Goal: Task Accomplishment & Management: Manage account settings

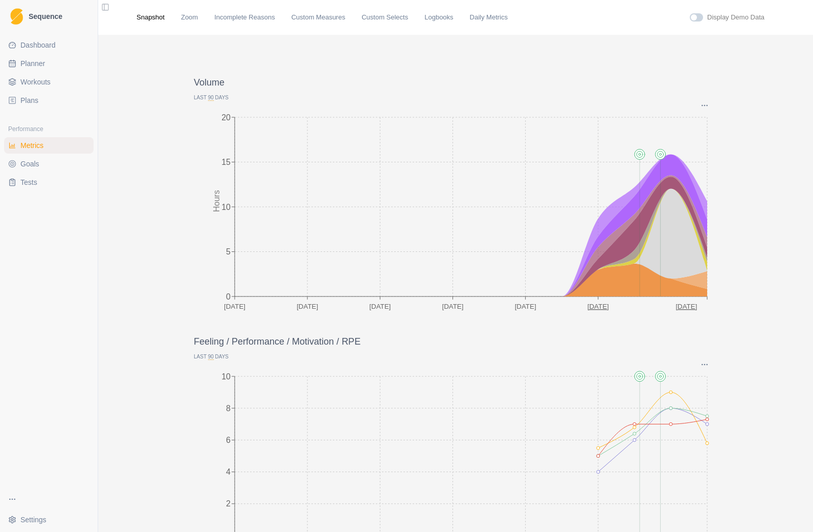
click at [37, 70] on link "Planner" at bounding box center [49, 63] width 90 height 16
select select "month"
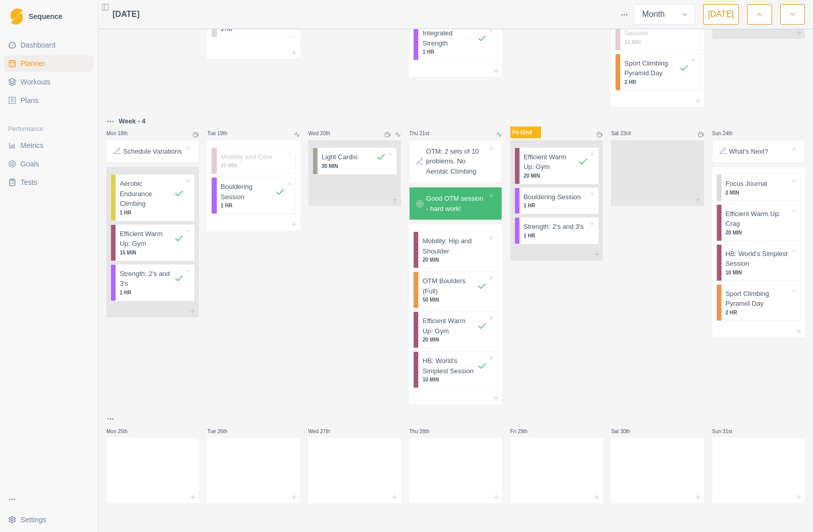
scroll to position [649, 0]
click at [602, 257] on div at bounding box center [557, 254] width 93 height 12
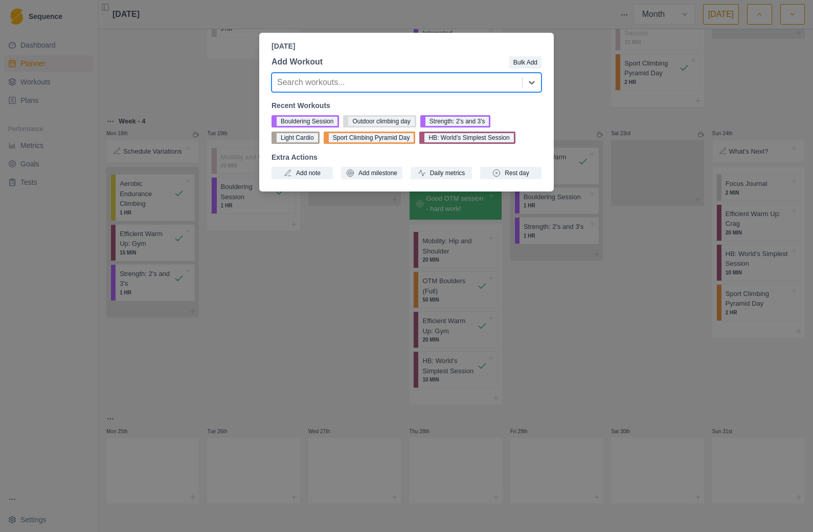
click at [450, 172] on button "Daily metrics" at bounding box center [441, 173] width 61 height 12
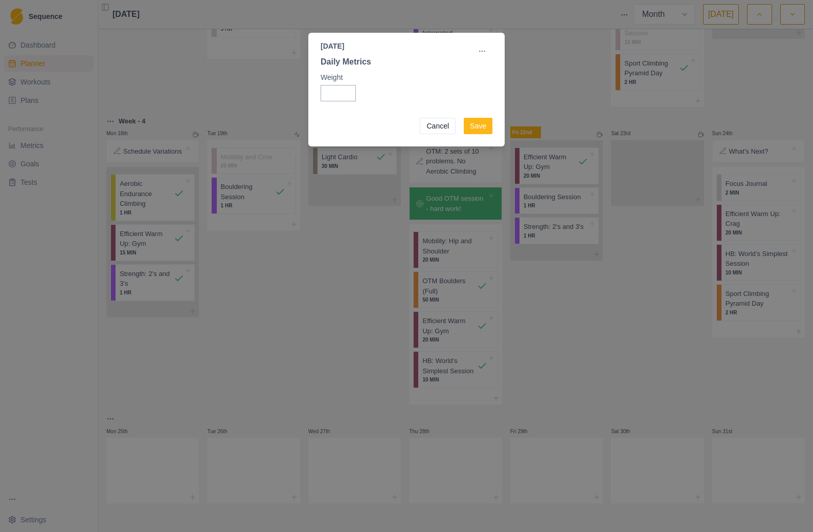
click at [332, 94] on input "Weight" at bounding box center [338, 93] width 35 height 16
type input "78.5"
click at [480, 129] on button "Save" at bounding box center [478, 126] width 29 height 16
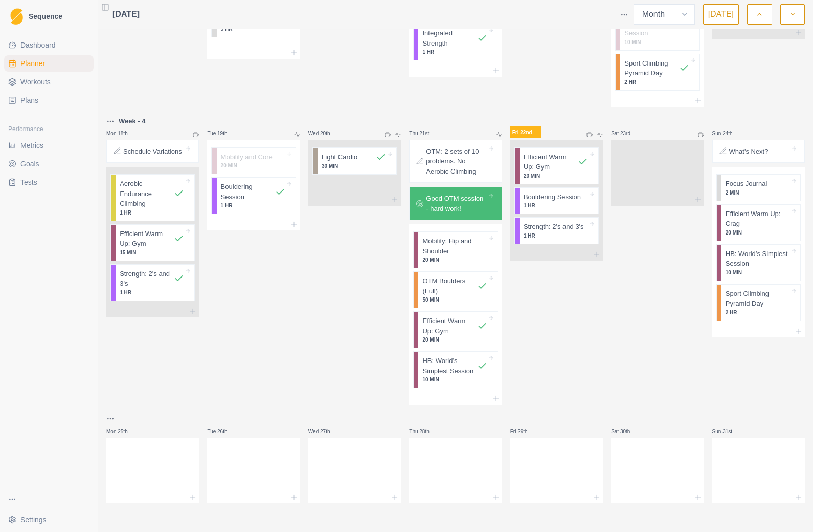
click at [564, 206] on p "1 HR" at bounding box center [556, 206] width 64 height 8
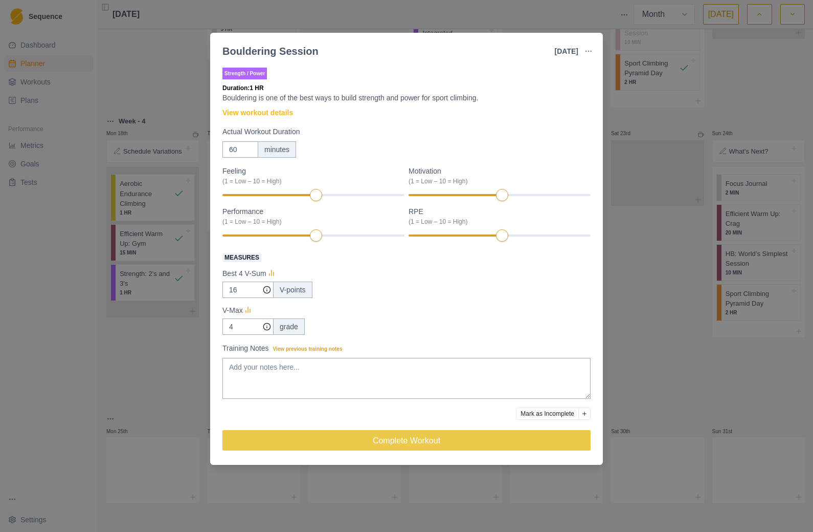
click at [279, 115] on link "View workout details" at bounding box center [258, 112] width 71 height 11
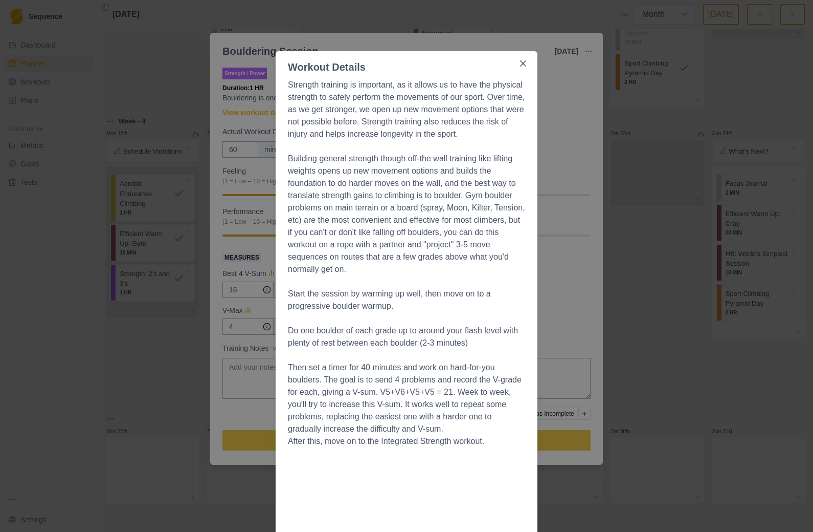
scroll to position [0, 0]
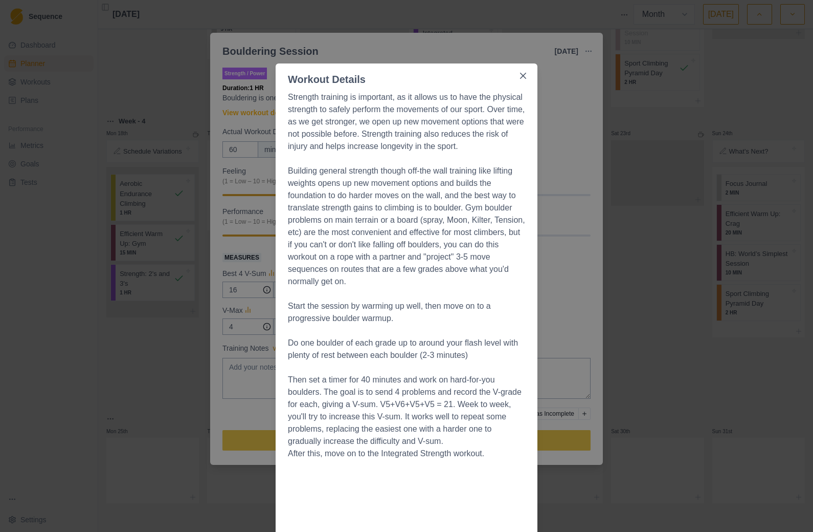
click at [522, 77] on icon "Close" at bounding box center [523, 76] width 6 height 6
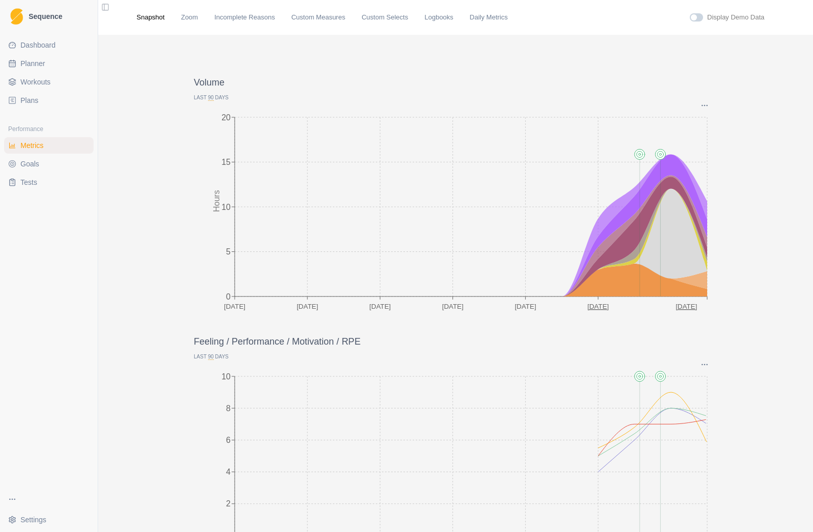
click at [63, 147] on link "Metrics" at bounding box center [49, 145] width 90 height 16
click at [328, 19] on link "Custom Measures" at bounding box center [319, 17] width 54 height 10
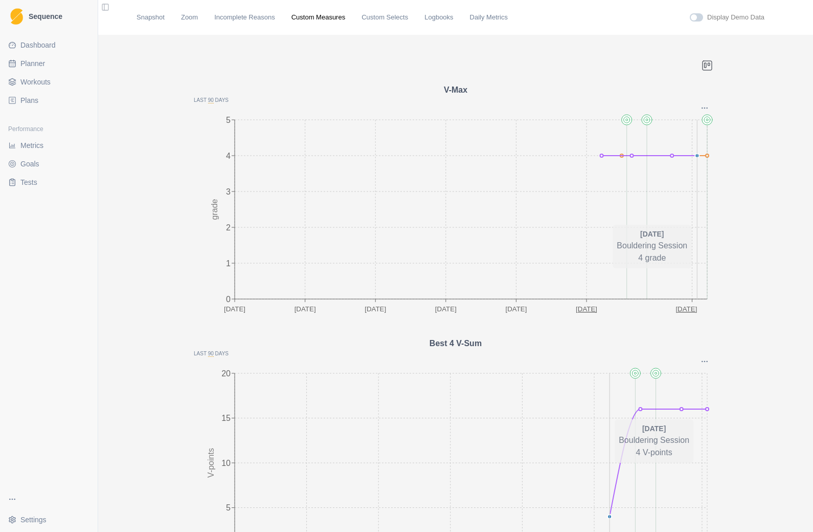
click at [502, 21] on link "Daily Metrics" at bounding box center [489, 17] width 38 height 10
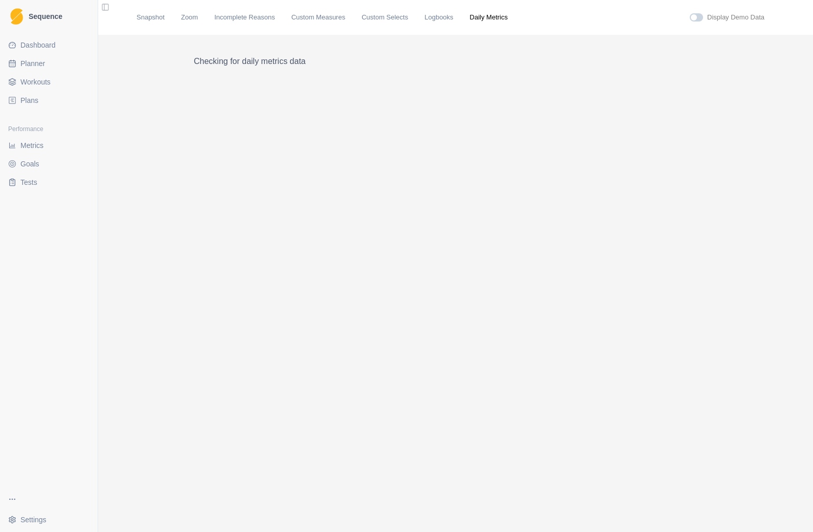
click at [507, 20] on link "Daily Metrics" at bounding box center [489, 17] width 38 height 10
click at [450, 17] on link "Logbooks" at bounding box center [439, 17] width 29 height 10
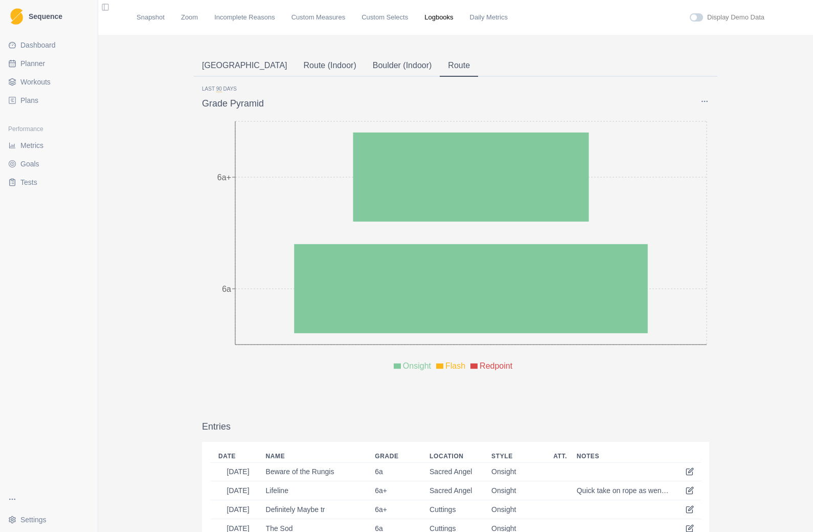
click at [504, 19] on link "Daily Metrics" at bounding box center [489, 17] width 38 height 10
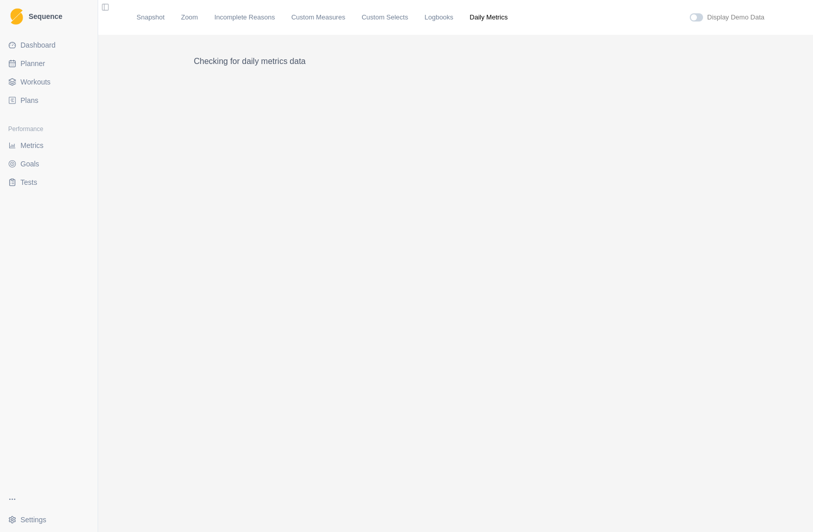
click at [399, 17] on link "Custom Selects" at bounding box center [385, 17] width 47 height 10
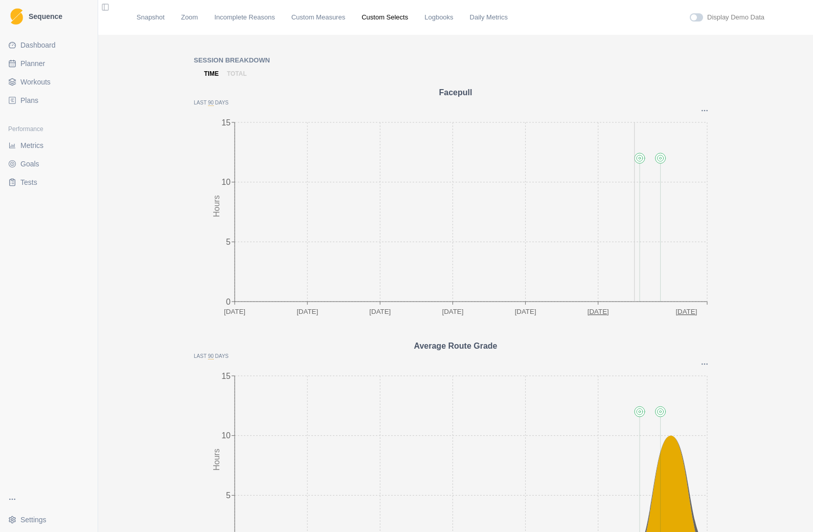
click at [396, 20] on link "Custom Selects" at bounding box center [385, 17] width 47 height 10
click at [330, 18] on link "Custom Measures" at bounding box center [319, 17] width 54 height 10
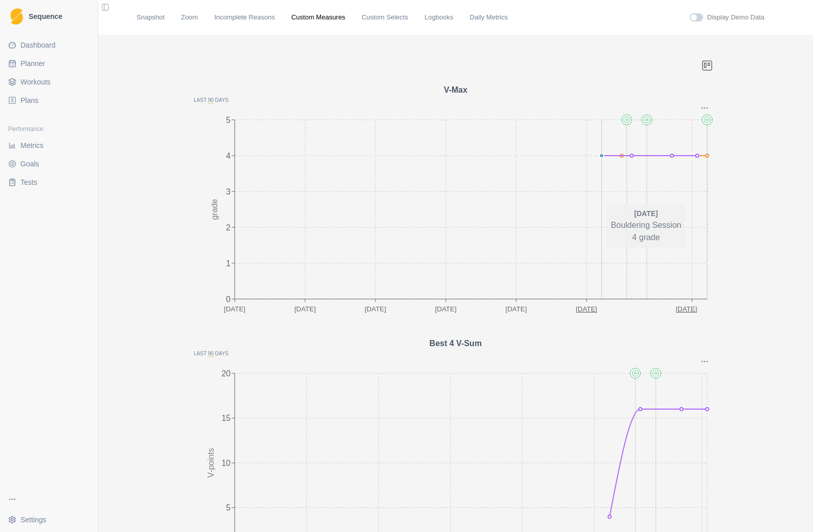
click at [260, 18] on link "Incomplete Reasons" at bounding box center [244, 17] width 61 height 10
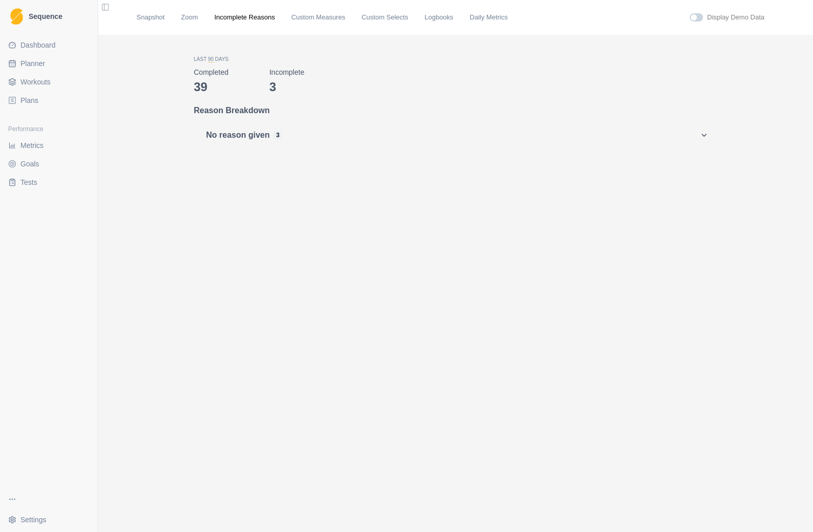
click at [191, 19] on link "Zoom" at bounding box center [189, 17] width 17 height 10
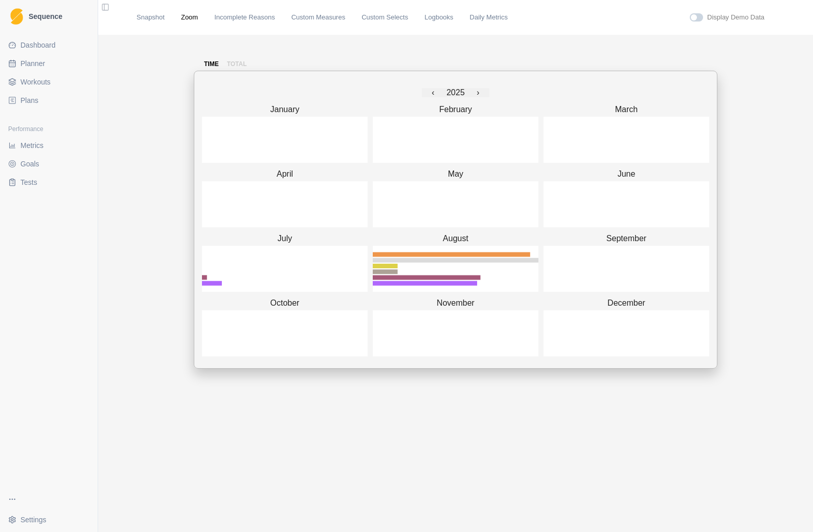
click at [505, 18] on link "Daily Metrics" at bounding box center [489, 17] width 38 height 10
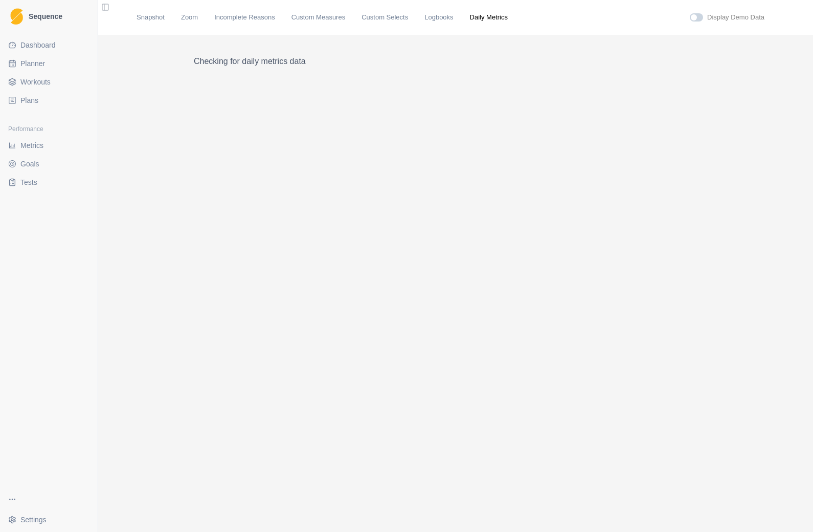
click at [503, 15] on link "Daily Metrics" at bounding box center [489, 17] width 38 height 10
click at [24, 62] on span "Planner" at bounding box center [32, 63] width 25 height 10
select select "month"
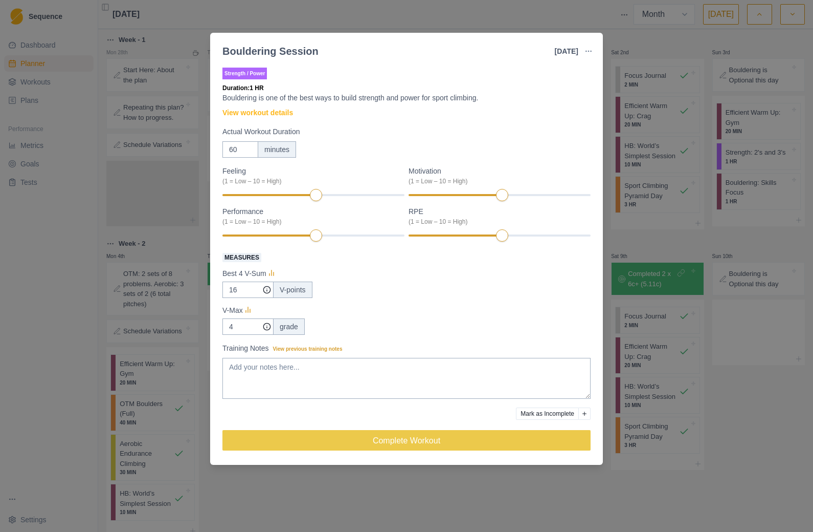
click at [666, 38] on div "Bouldering Session [DATE] Link To Goal View Workout Metrics Edit Original Worko…" at bounding box center [406, 266] width 813 height 532
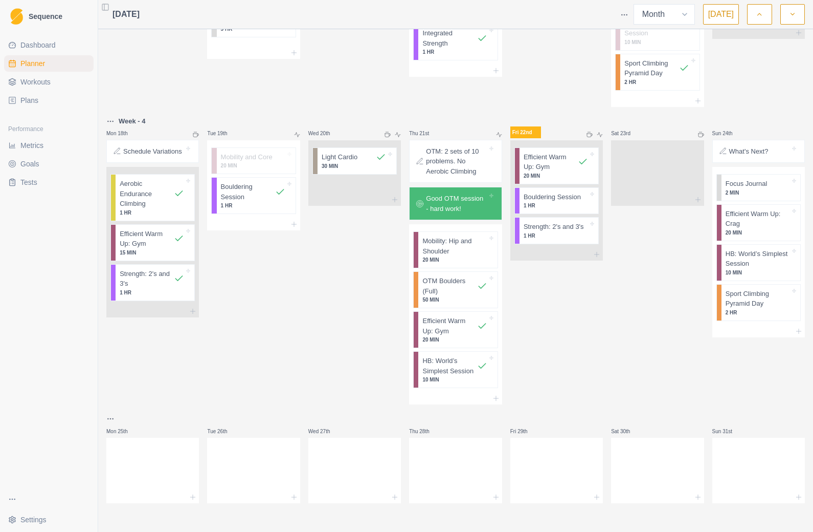
scroll to position [649, 0]
click at [572, 258] on div at bounding box center [557, 254] width 93 height 12
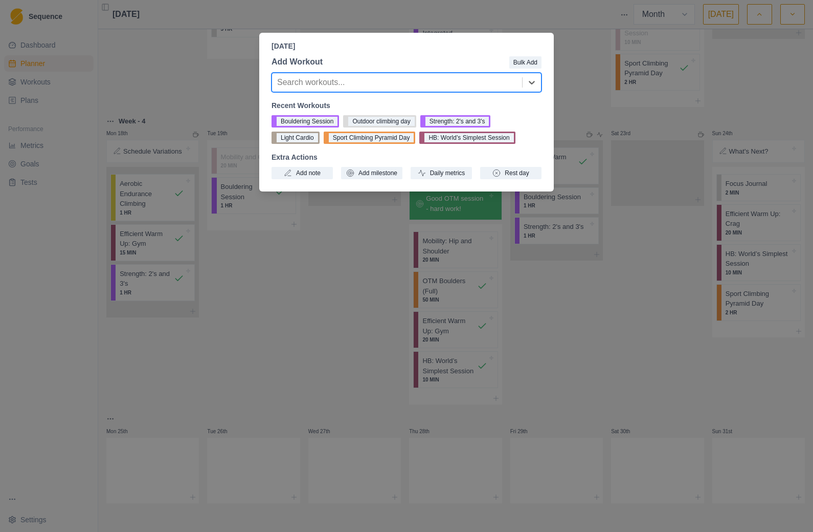
click at [665, 122] on div "[DATE] Add Workout Bulk Add Search workouts... Recent Workouts Bouldering Sessi…" at bounding box center [406, 266] width 813 height 532
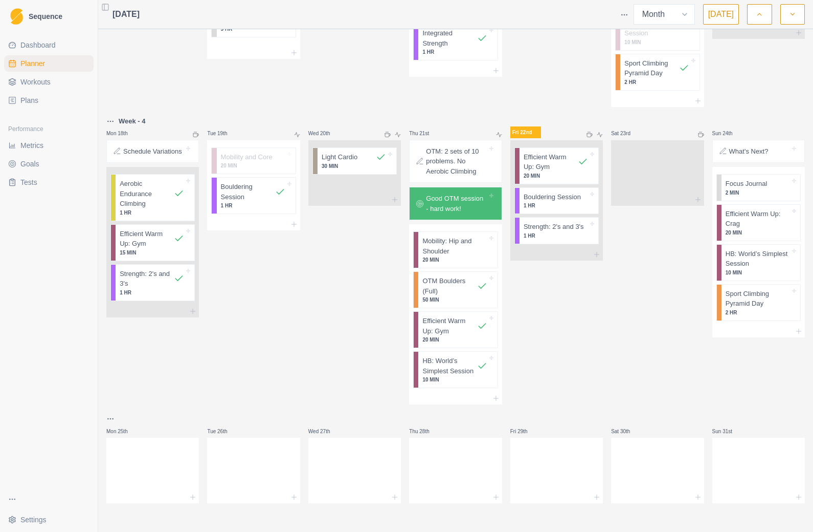
click at [26, 181] on span "Tests" at bounding box center [28, 182] width 17 height 10
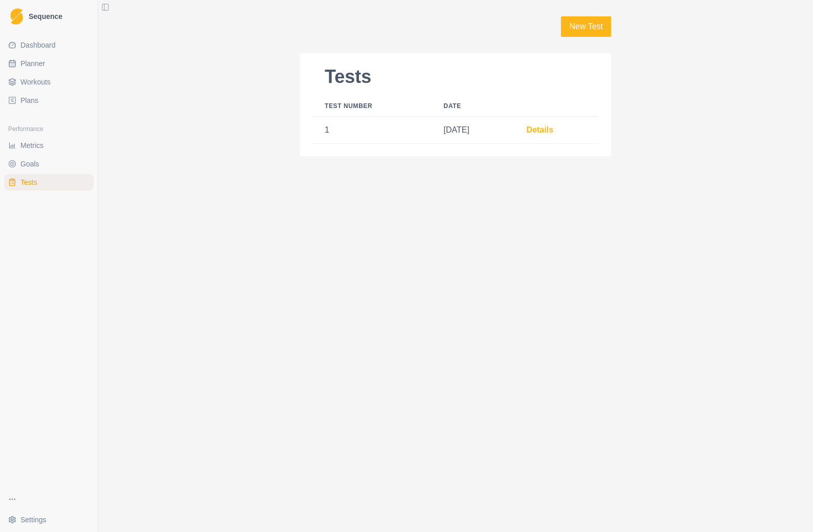
click at [542, 133] on link "Details" at bounding box center [540, 129] width 27 height 9
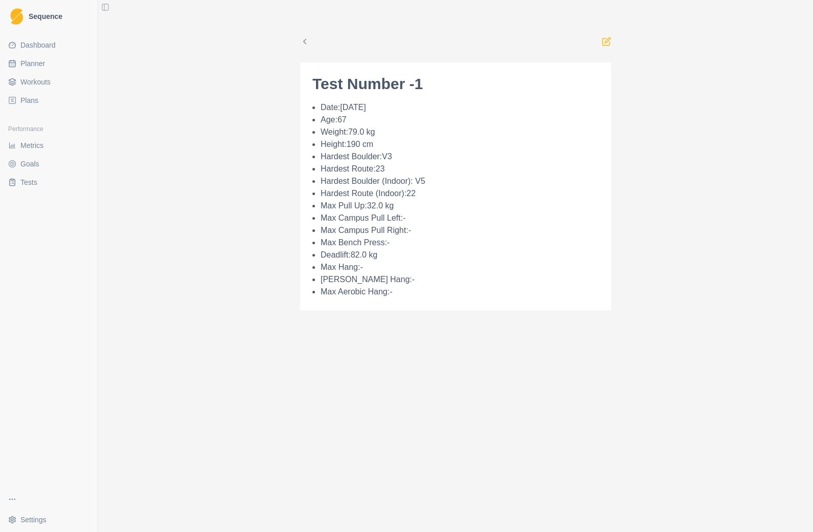
click at [25, 60] on span "Planner" at bounding box center [32, 63] width 25 height 10
select select "month"
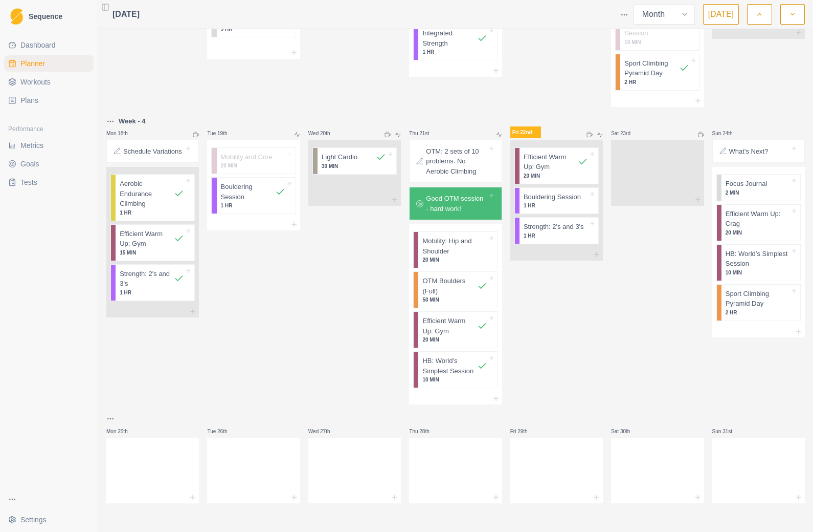
scroll to position [649, 0]
click at [558, 239] on p "1 HR" at bounding box center [556, 236] width 64 height 8
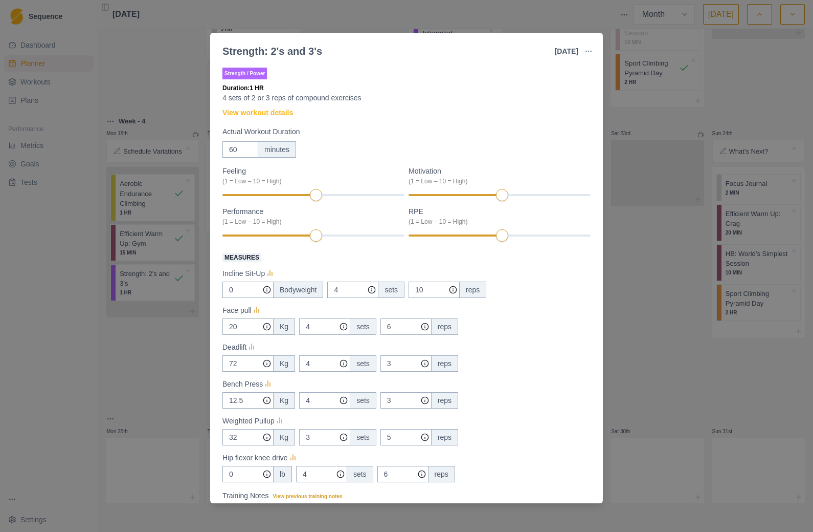
click at [658, 338] on div "Strength: 2's and 3's [DATE] Link To Goal View Workout Metrics Edit Original Wo…" at bounding box center [406, 266] width 813 height 532
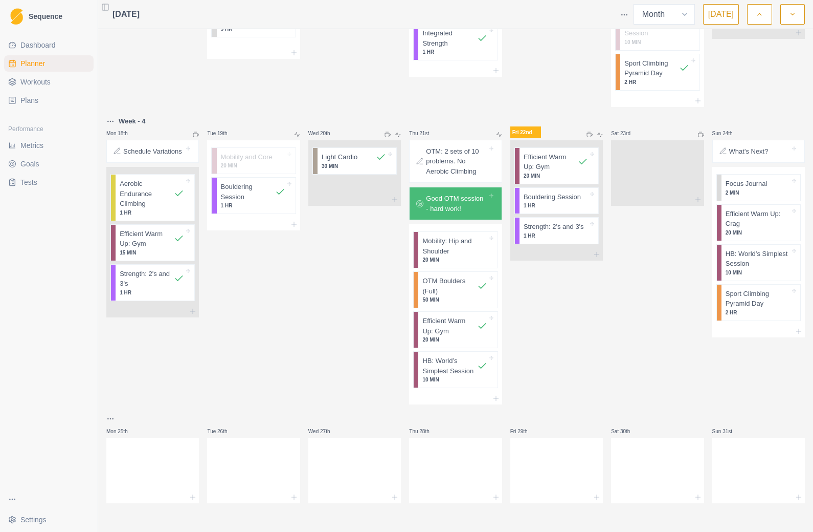
click at [156, 289] on p "Strength: 2's and 3's" at bounding box center [147, 279] width 54 height 20
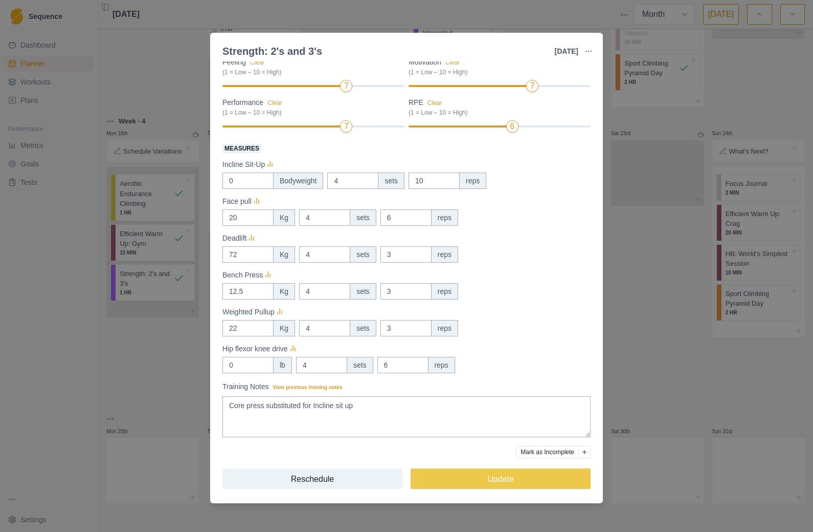
scroll to position [109, 0]
